Goal: Information Seeking & Learning: Learn about a topic

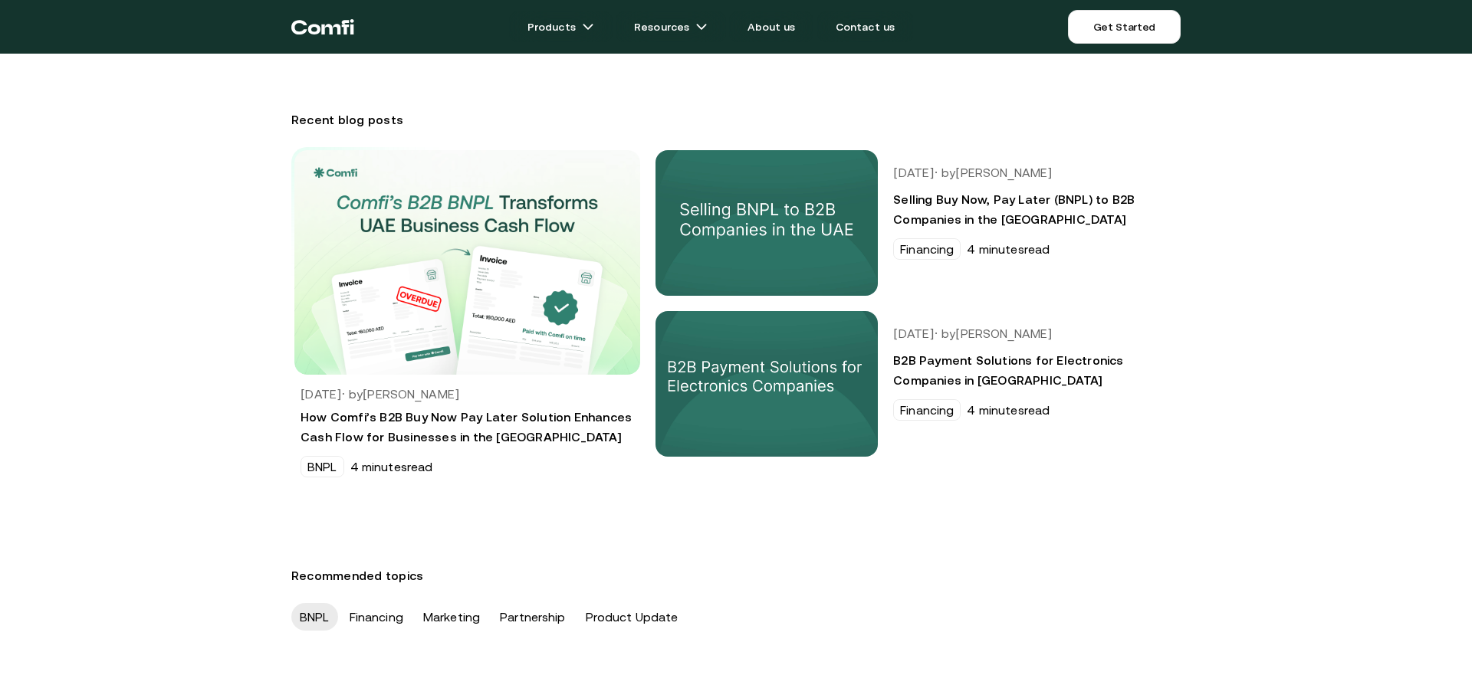
click at [678, 615] on div "BNPL Financing Marketing Partnership Product Update" at bounding box center [736, 617] width 920 height 46
click at [692, 587] on h3 "Recommended topics" at bounding box center [735, 576] width 889 height 25
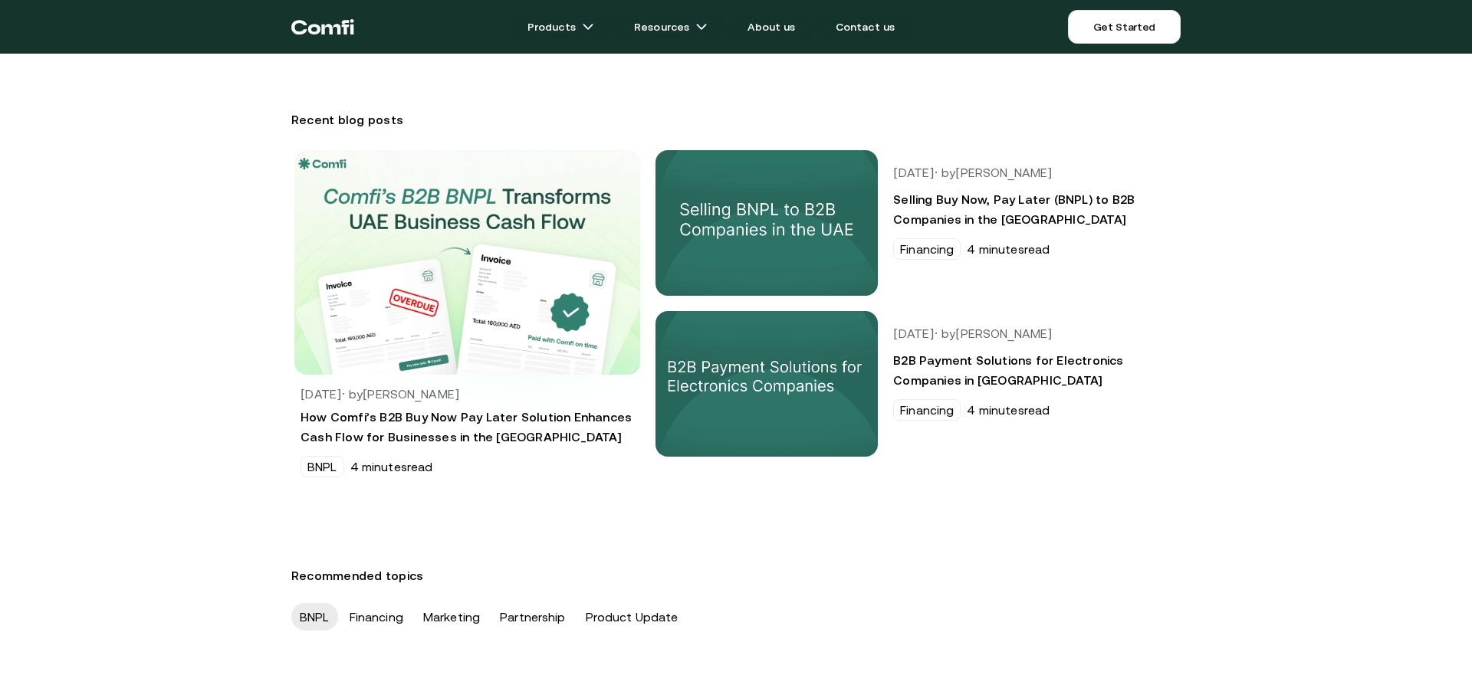
click at [529, 275] on img at bounding box center [467, 263] width 380 height 248
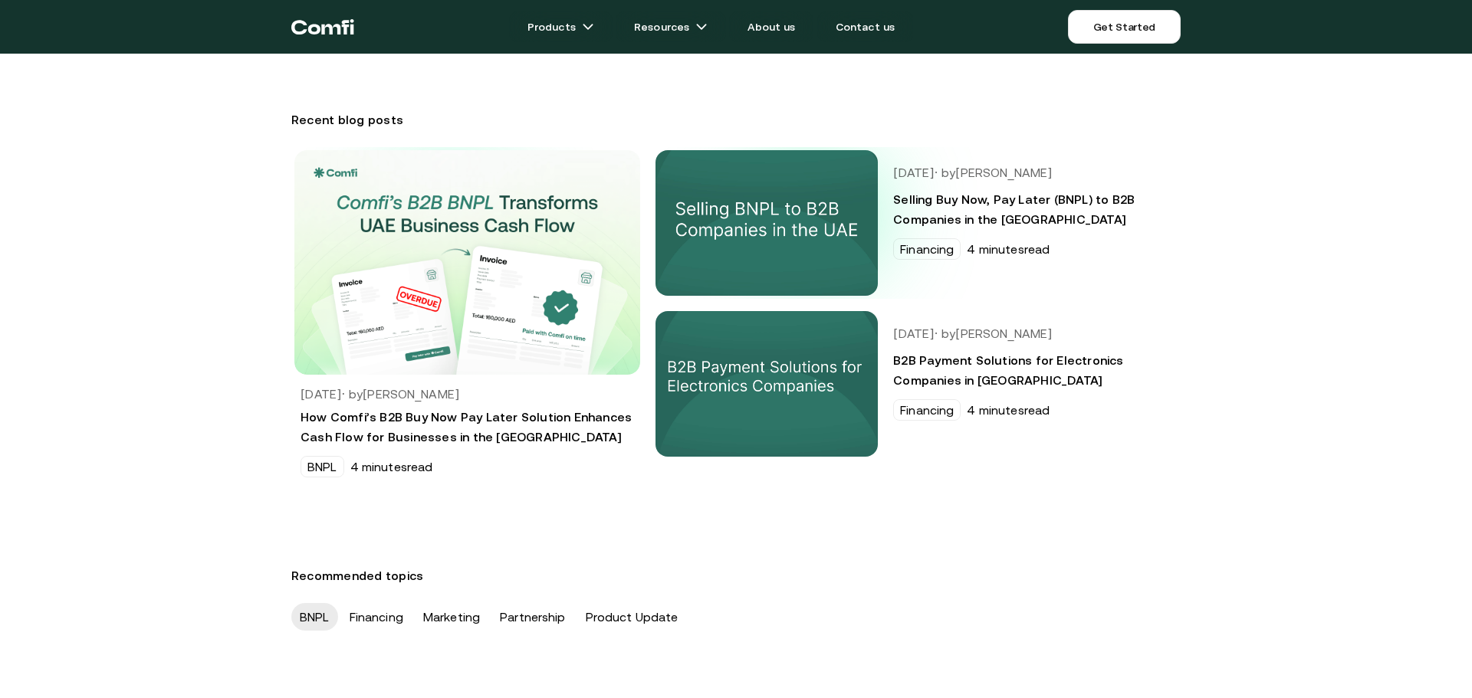
click at [810, 215] on img at bounding box center [767, 222] width 234 height 153
click at [819, 389] on img at bounding box center [767, 383] width 234 height 153
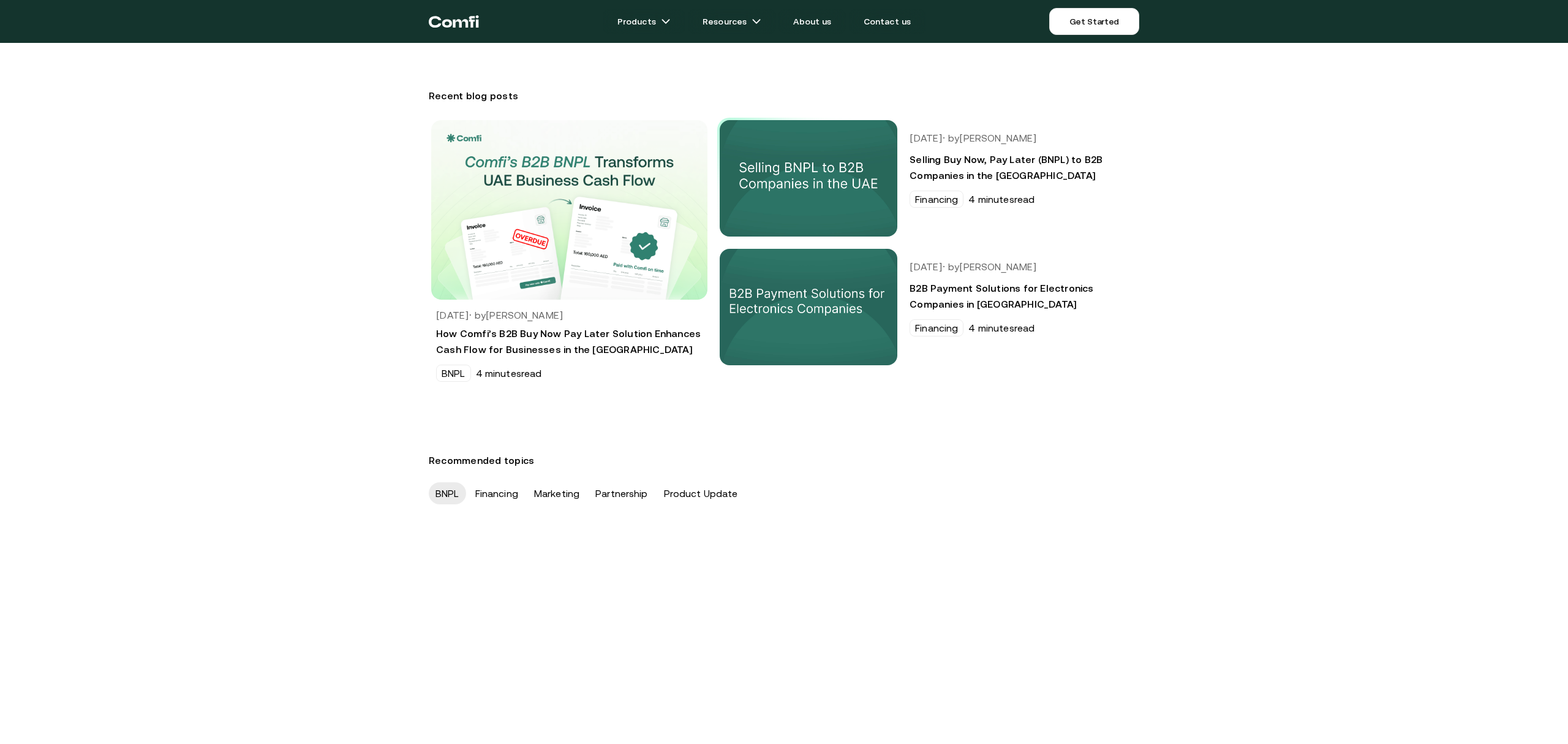
click at [470, 474] on div "Recommended topics BNPL Financing Marketing Partnership Product Update" at bounding box center [784, 481] width 1568 height 62
click at [506, 495] on div "Financing" at bounding box center [497, 493] width 57 height 22
click at [576, 495] on div "Marketing" at bounding box center [557, 493] width 59 height 22
click at [636, 496] on div "Partnership" at bounding box center [621, 493] width 66 height 22
click at [698, 495] on div "Product Update" at bounding box center [701, 493] width 88 height 22
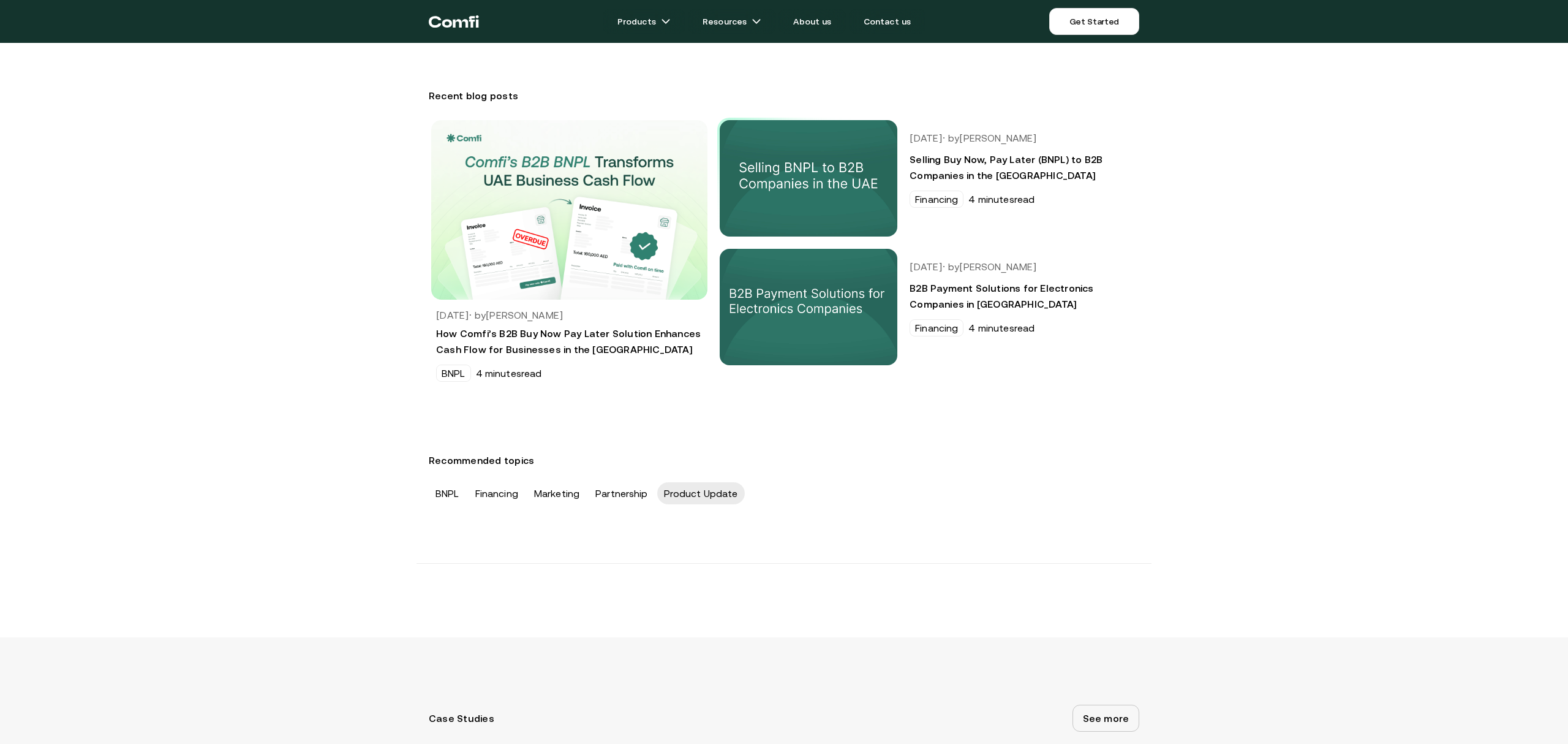
click at [962, 456] on h3 "Recommended topics" at bounding box center [784, 460] width 710 height 20
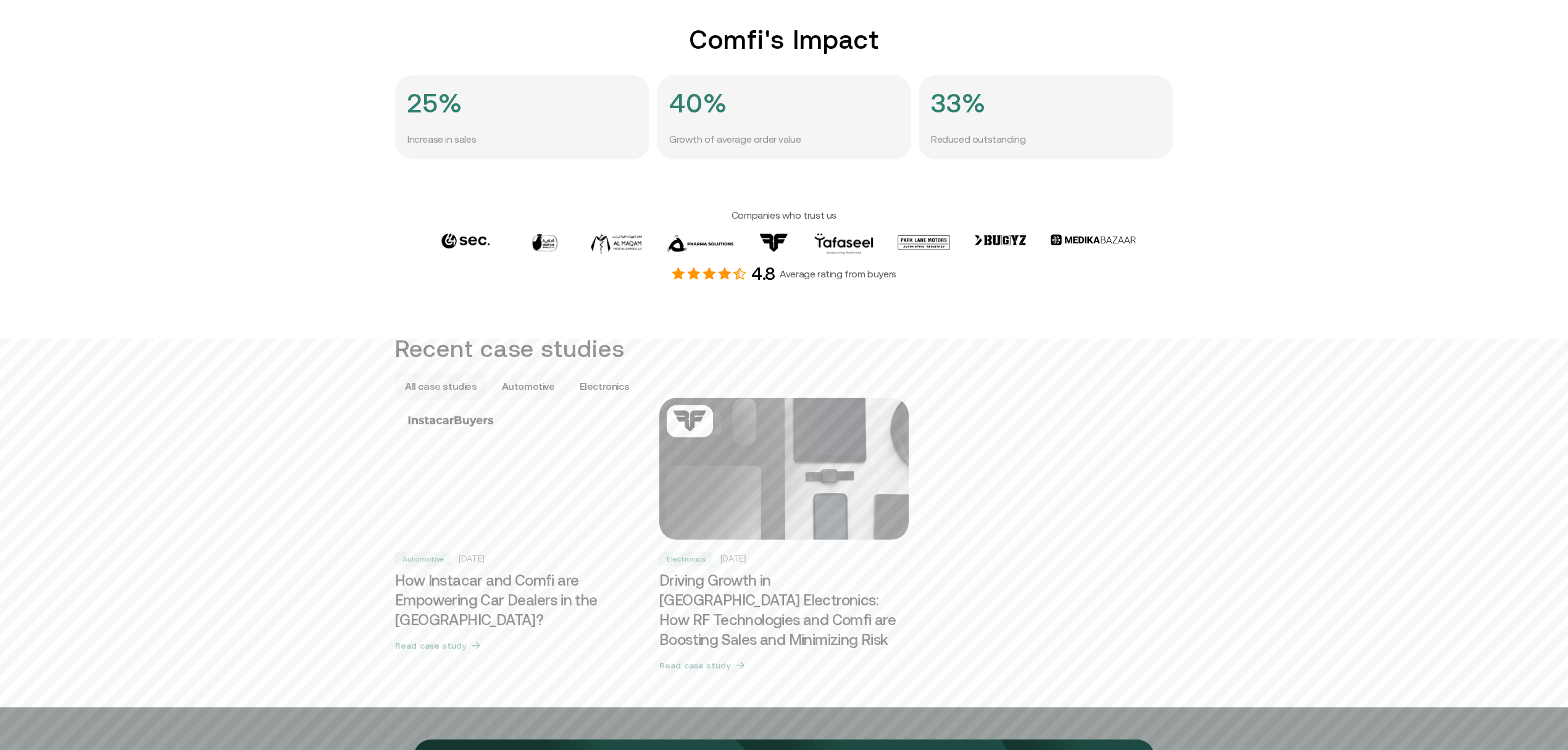
scroll to position [658, 0]
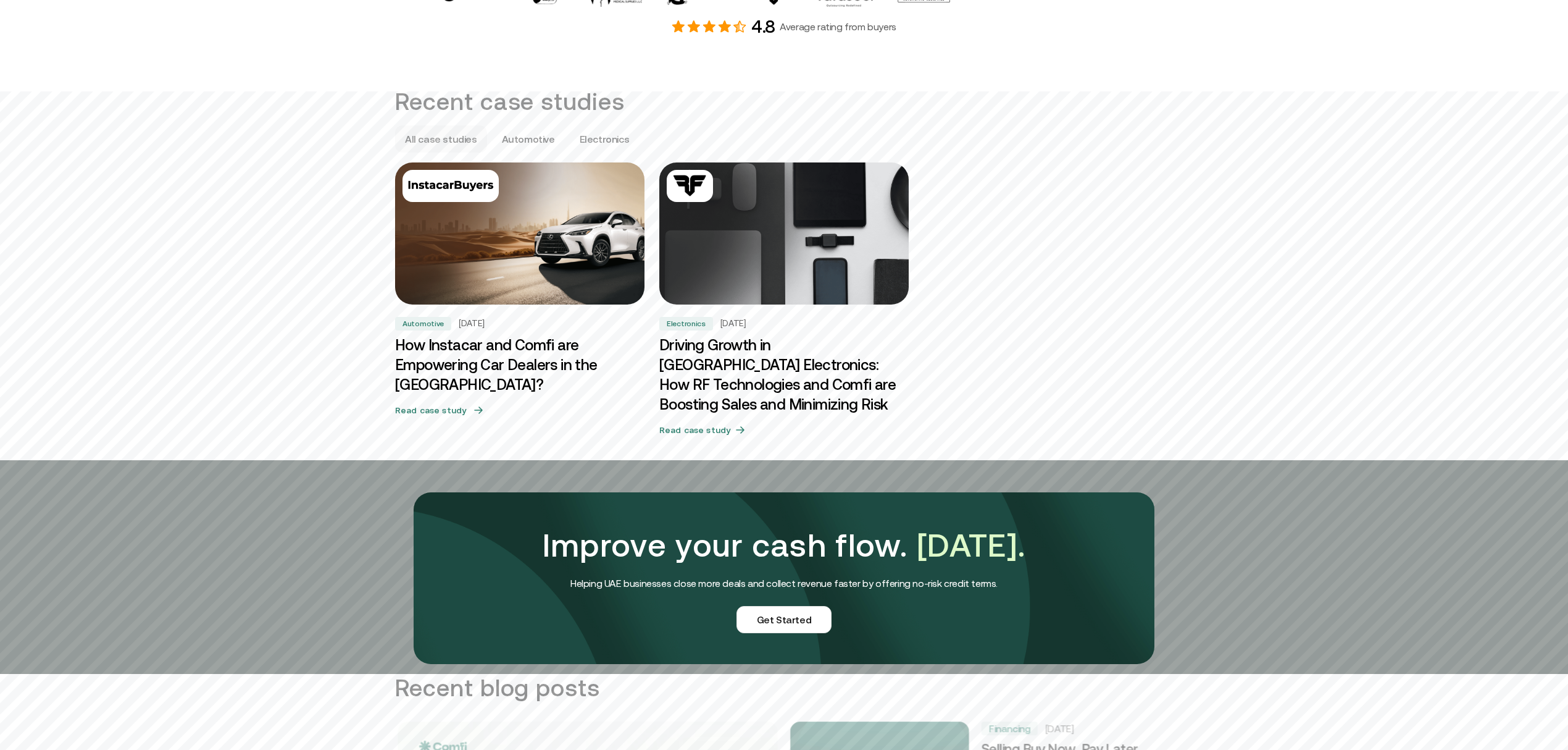
click at [510, 259] on img at bounding box center [519, 234] width 262 height 150
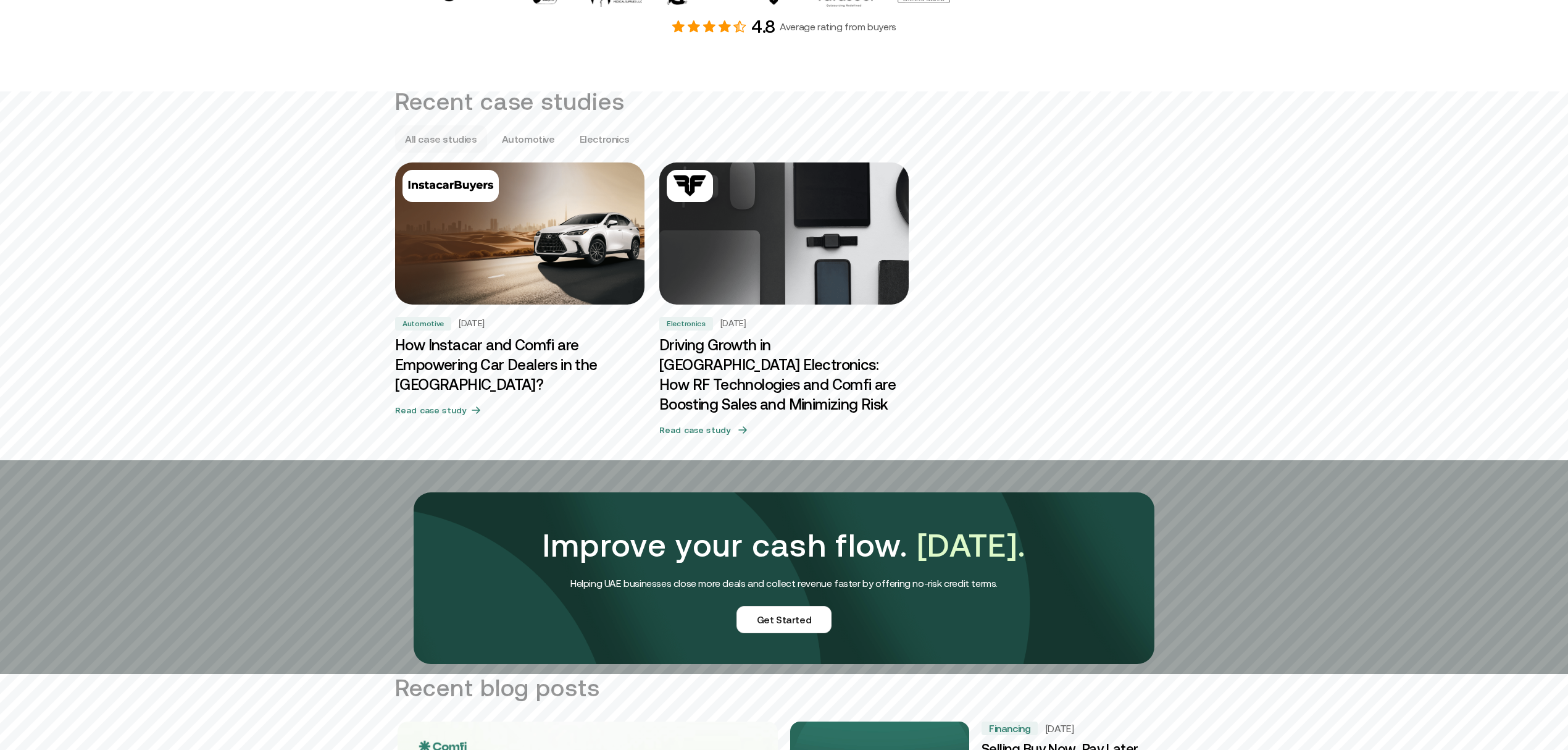
drag, startPoint x: 744, startPoint y: 252, endPoint x: 720, endPoint y: 197, distance: 60.0
click at [745, 252] on img at bounding box center [784, 234] width 262 height 150
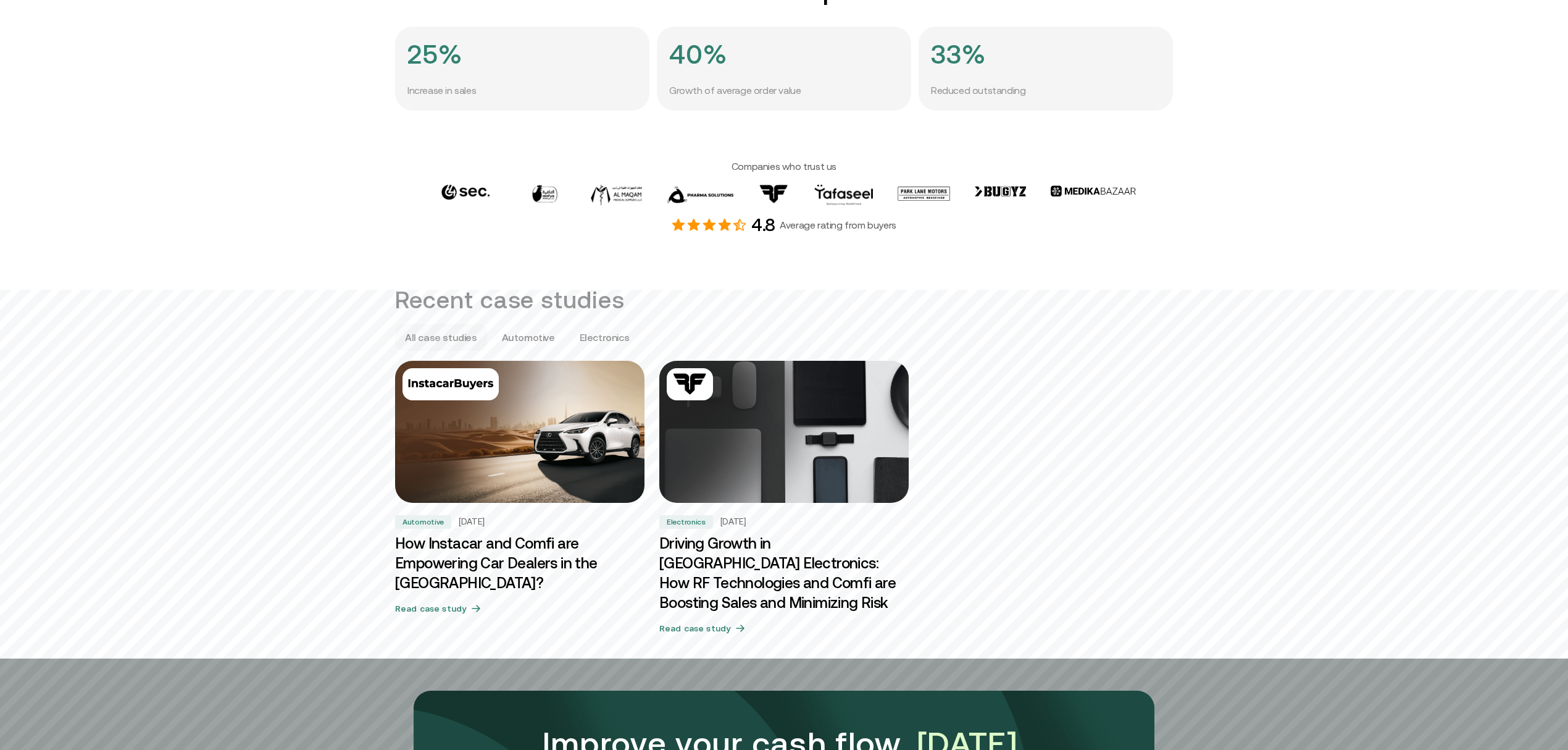
scroll to position [576, 0]
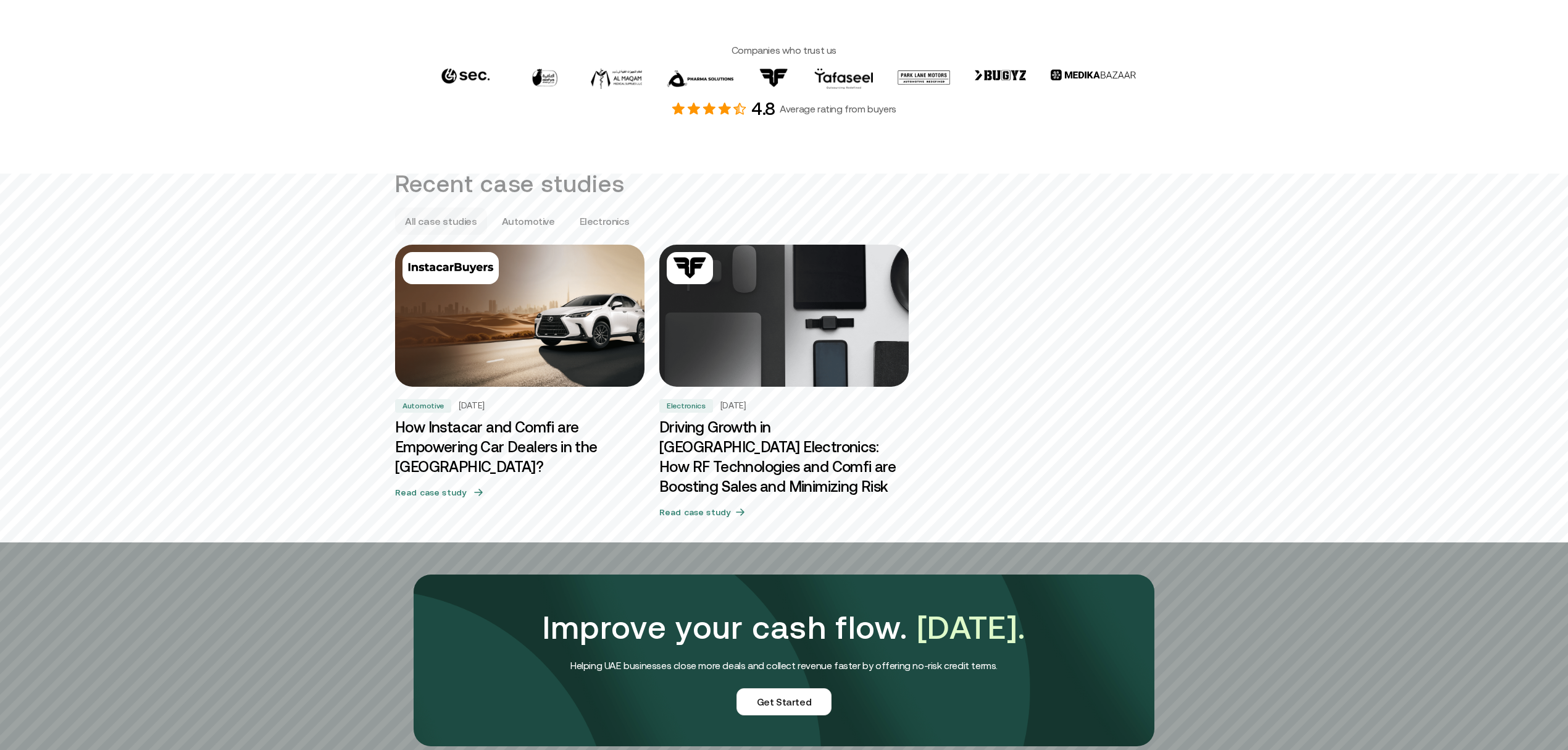
click at [621, 325] on img at bounding box center [519, 316] width 262 height 150
